Goal: Communication & Community: Share content

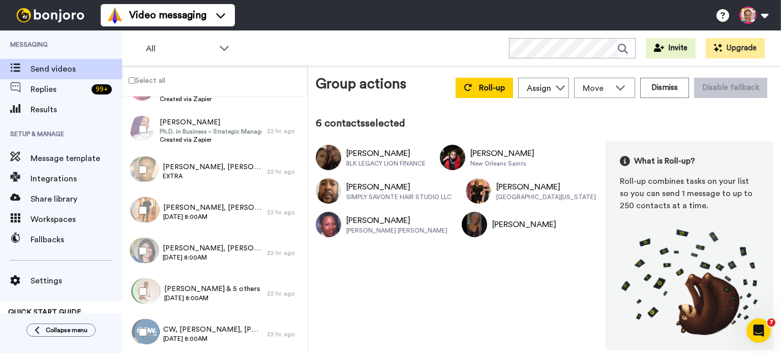
scroll to position [414, 0]
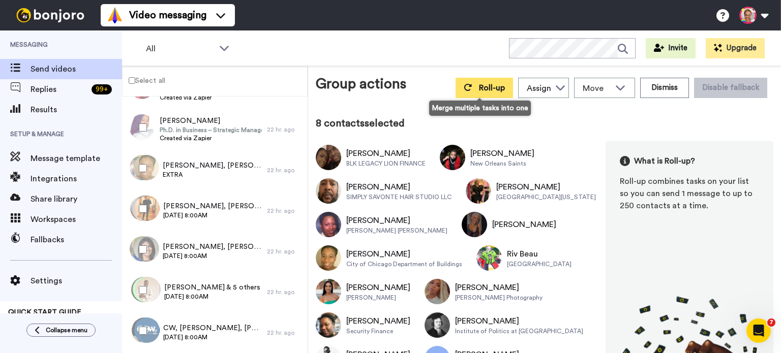
click at [479, 84] on span "Roll-up" at bounding box center [492, 88] width 26 height 8
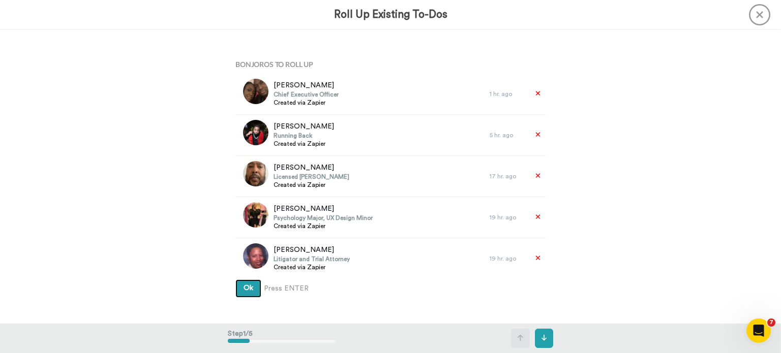
click at [250, 292] on button "Ok" at bounding box center [248, 289] width 26 height 18
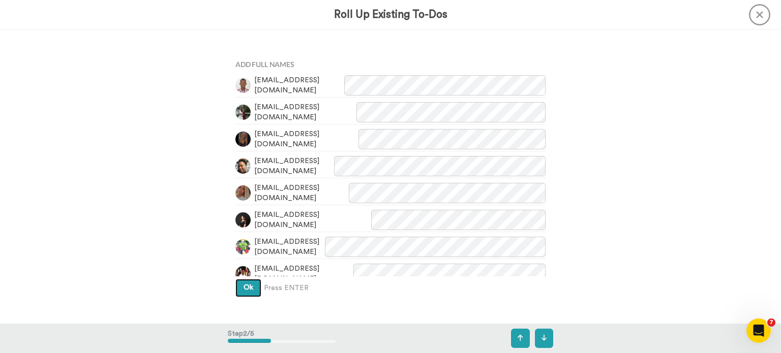
click at [248, 285] on span "Ok" at bounding box center [248, 287] width 10 height 7
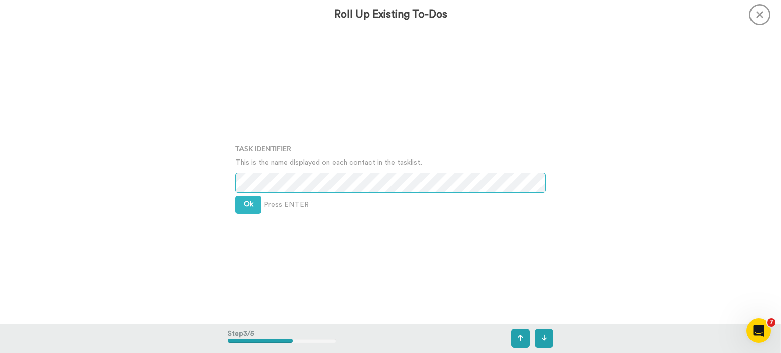
scroll to position [589, 0]
click at [249, 201] on span "Ok" at bounding box center [248, 203] width 10 height 7
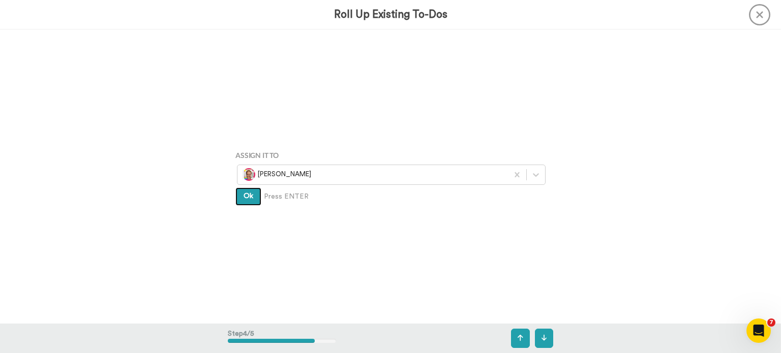
click at [249, 201] on button "Ok" at bounding box center [248, 197] width 26 height 18
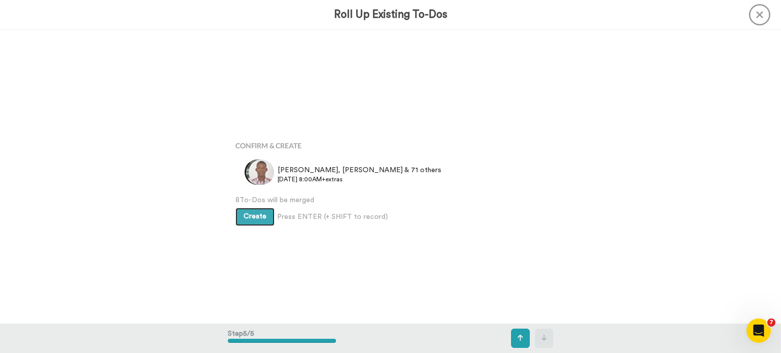
scroll to position [1176, 0]
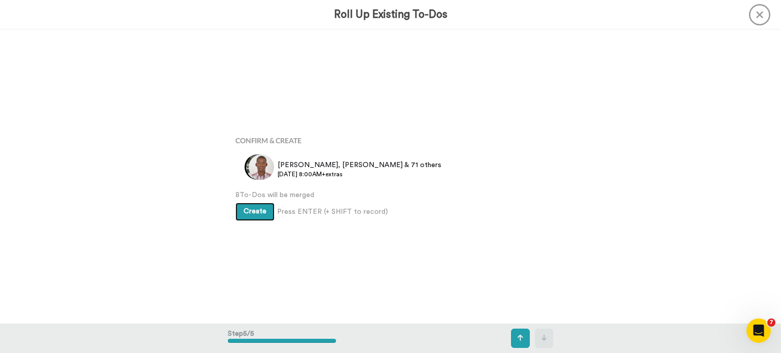
click at [250, 209] on span "Create" at bounding box center [254, 211] width 23 height 7
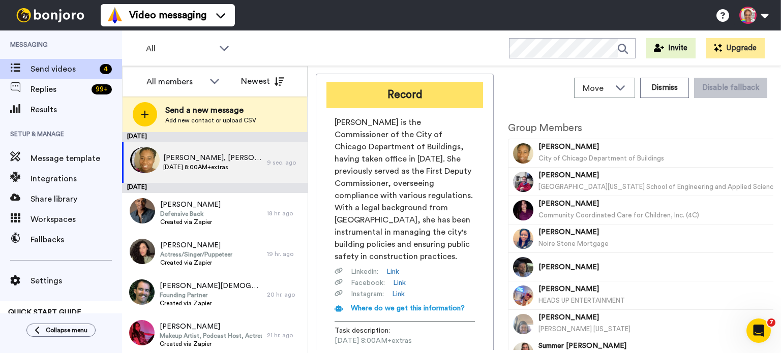
click at [419, 93] on button "Record" at bounding box center [404, 95] width 157 height 26
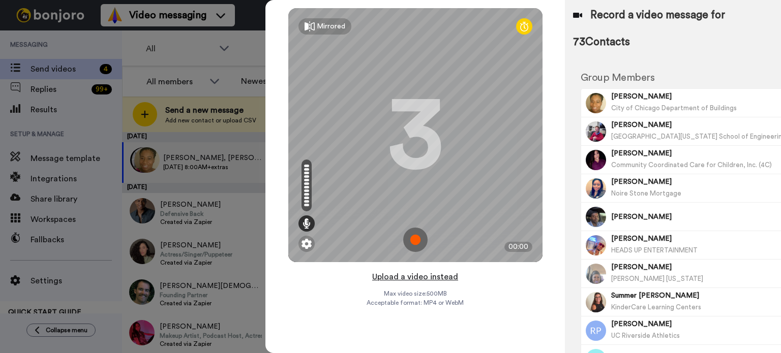
click at [407, 278] on button "Upload a video instead" at bounding box center [415, 276] width 92 height 13
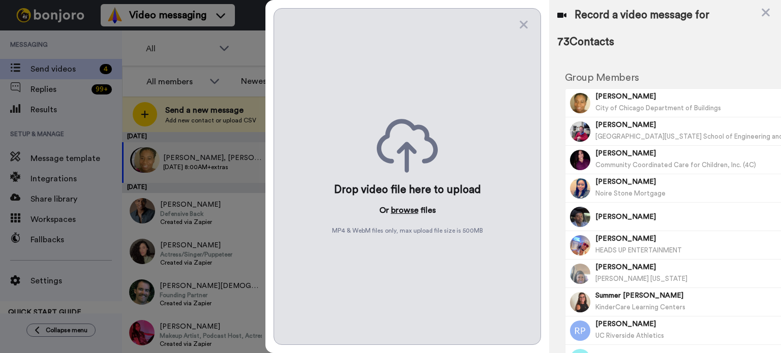
click at [395, 208] on button "browse" at bounding box center [404, 210] width 27 height 12
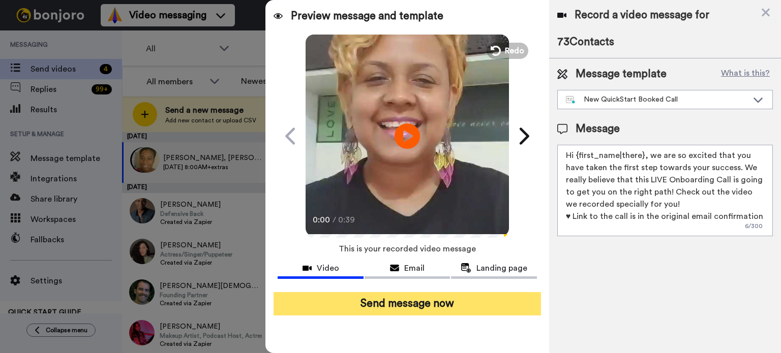
click at [407, 309] on button "Send message now" at bounding box center [406, 303] width 267 height 23
